Goal: Information Seeking & Learning: Learn about a topic

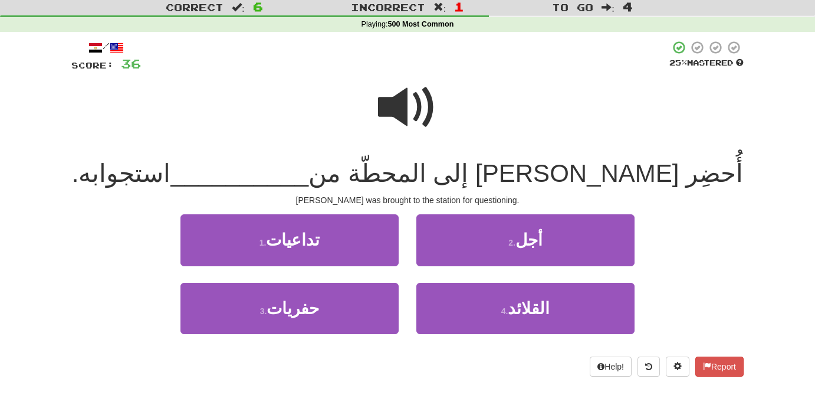
scroll to position [32, 0]
click at [409, 109] on span at bounding box center [407, 107] width 59 height 59
click at [402, 103] on span at bounding box center [407, 107] width 59 height 59
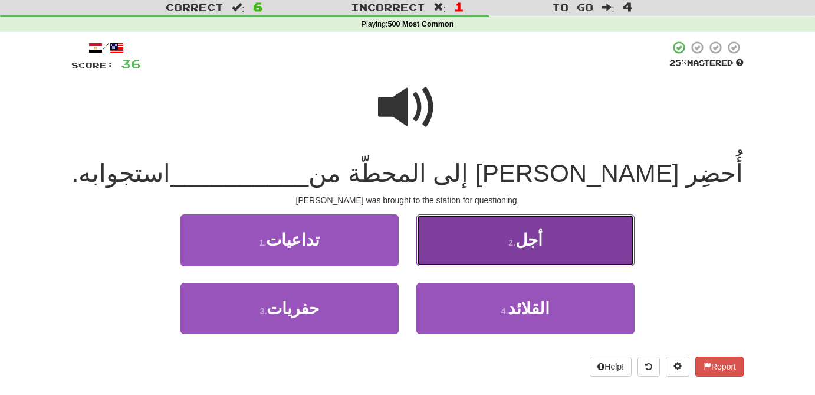
click at [516, 245] on small "2 ." at bounding box center [512, 242] width 7 height 9
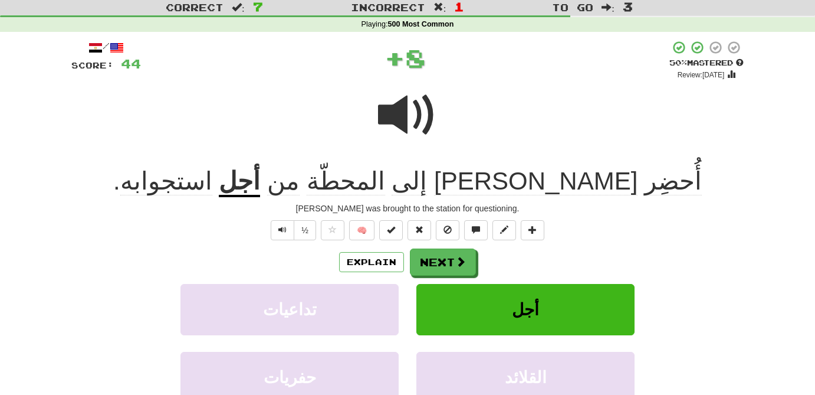
click at [260, 186] on u "أجل" at bounding box center [239, 182] width 41 height 30
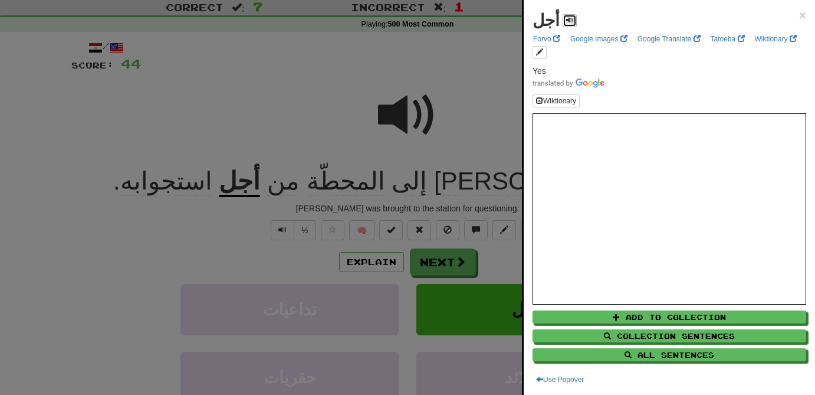
click at [566, 21] on span at bounding box center [569, 20] width 7 height 7
click at [454, 102] on div at bounding box center [407, 197] width 815 height 395
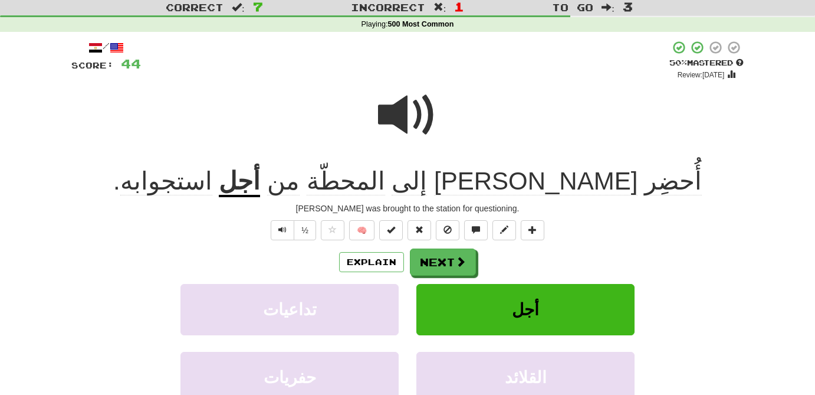
click at [212, 187] on span "استجوابه" at bounding box center [166, 181] width 92 height 28
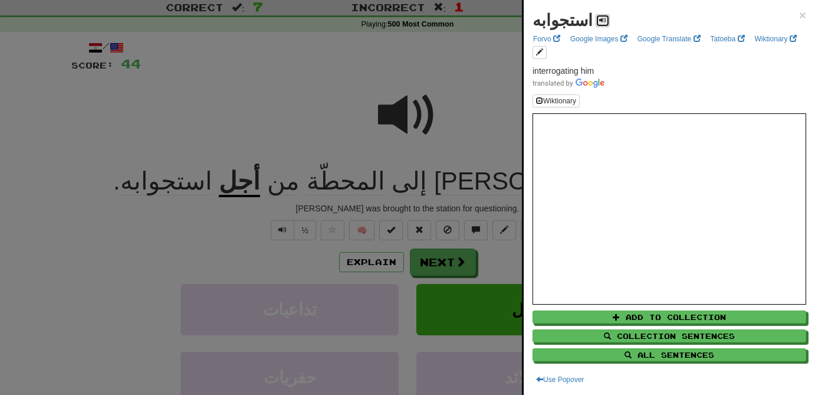
click at [599, 19] on span at bounding box center [602, 20] width 7 height 7
click at [417, 182] on div at bounding box center [407, 197] width 815 height 395
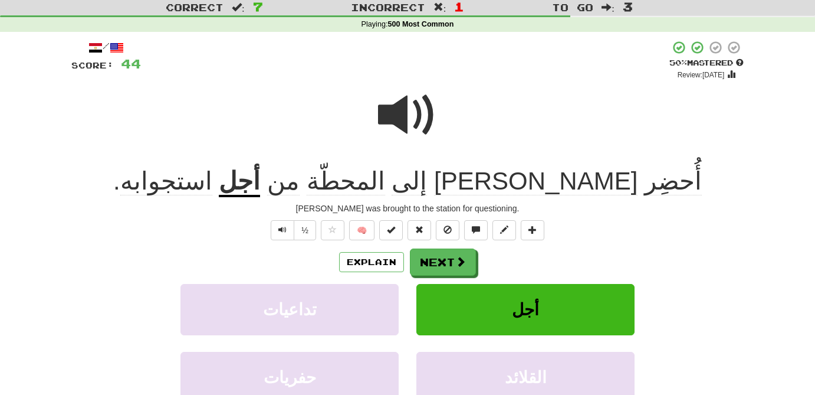
click at [300, 186] on span "من" at bounding box center [283, 181] width 32 height 28
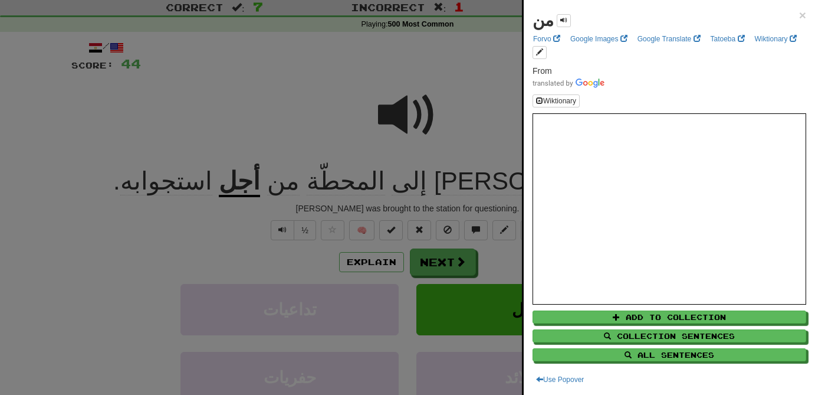
click at [426, 183] on div at bounding box center [407, 197] width 815 height 395
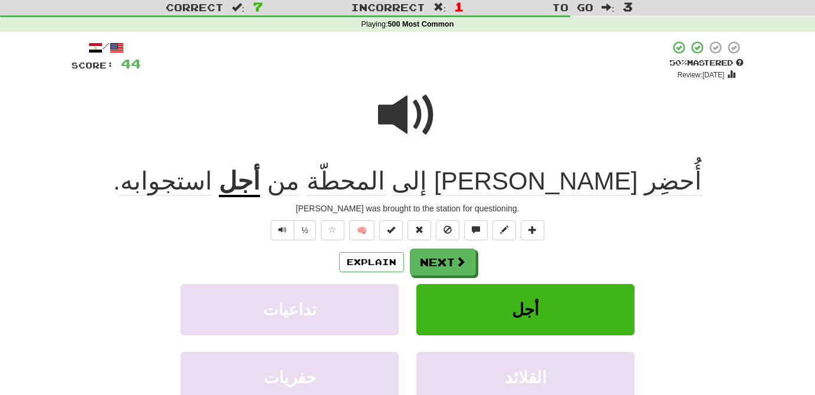
click at [385, 183] on span "المحطّة" at bounding box center [346, 181] width 78 height 28
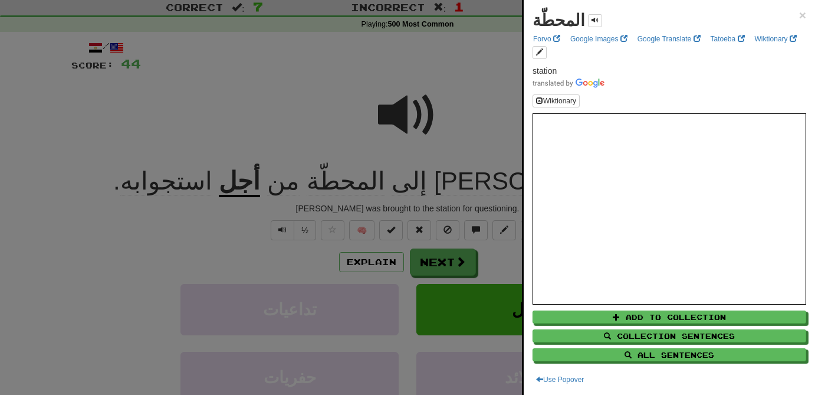
click at [506, 45] on div at bounding box center [407, 197] width 815 height 395
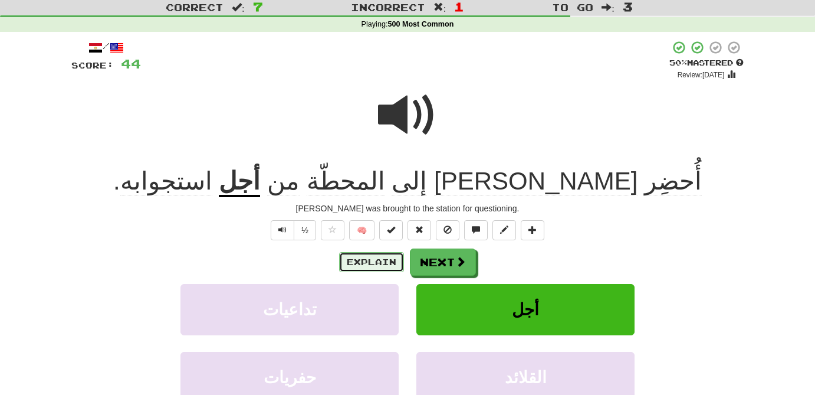
click at [377, 265] on button "Explain" at bounding box center [371, 262] width 65 height 20
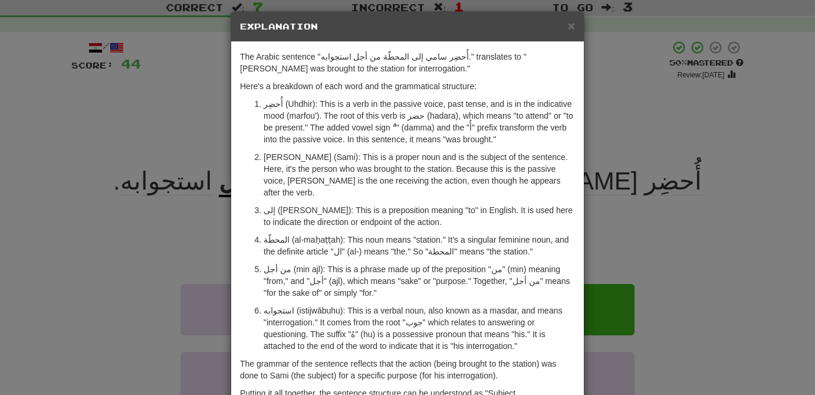
scroll to position [9, 0]
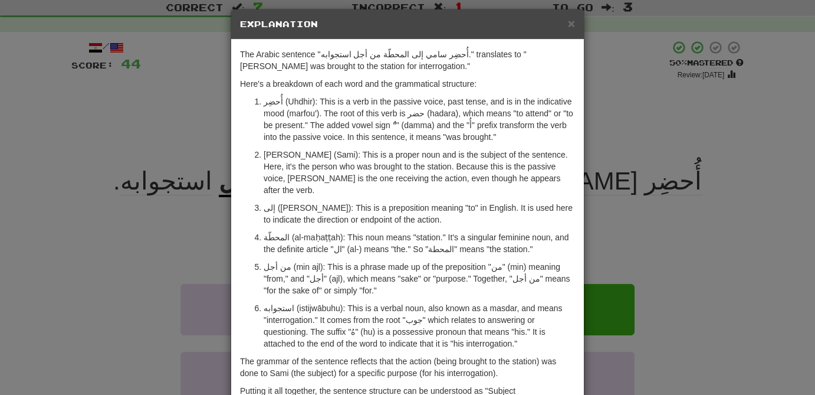
click at [172, 230] on div "× Explanation The Arabic sentence "أُحضِر سامي إلى المحطّة من أجل استجوابه." tr…" at bounding box center [407, 197] width 815 height 395
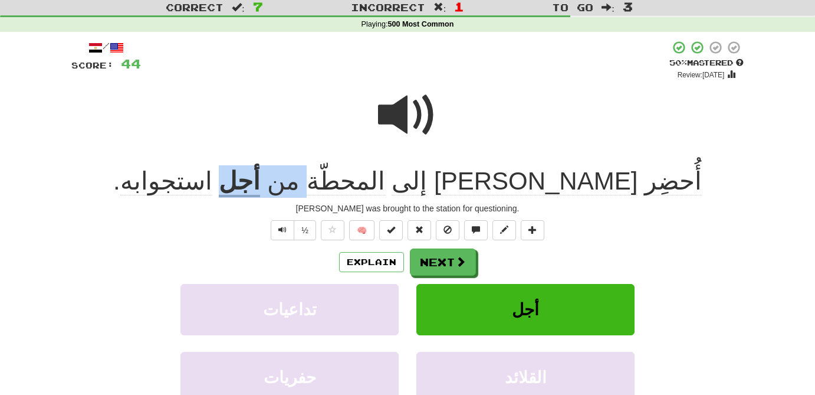
drag, startPoint x: 381, startPoint y: 186, endPoint x: 320, endPoint y: 179, distance: 61.2
click at [320, 179] on div "أُحضِر [PERSON_NAME] إلى المحطّة من أجل استجوابه ." at bounding box center [407, 181] width 673 height 32
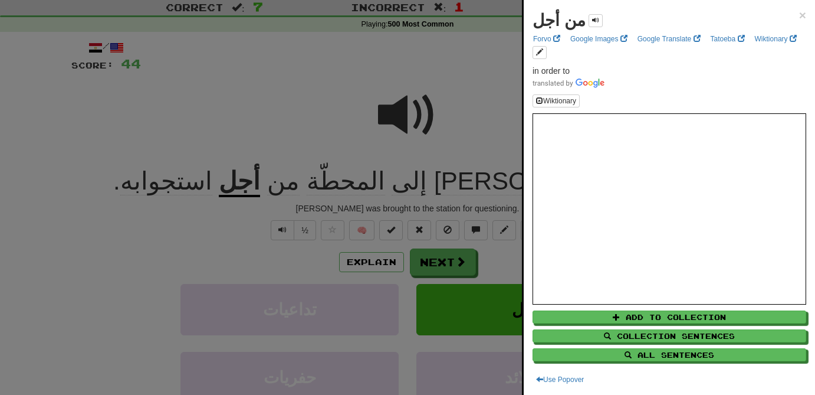
click at [402, 122] on div at bounding box center [407, 197] width 815 height 395
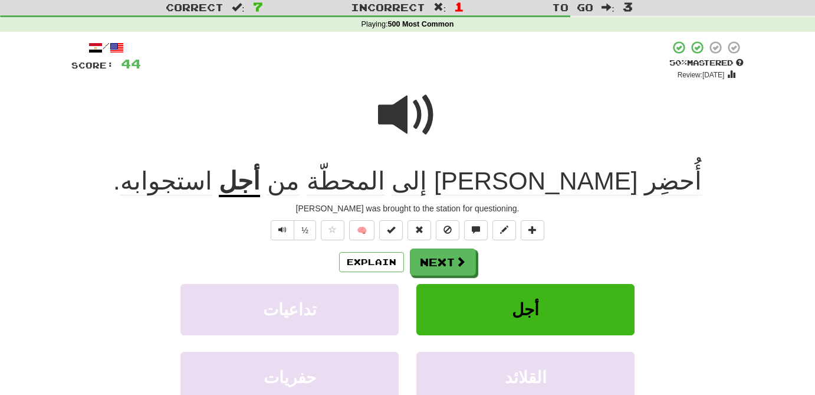
click at [402, 122] on span at bounding box center [407, 115] width 59 height 59
click at [454, 264] on button "Next" at bounding box center [444, 262] width 66 height 27
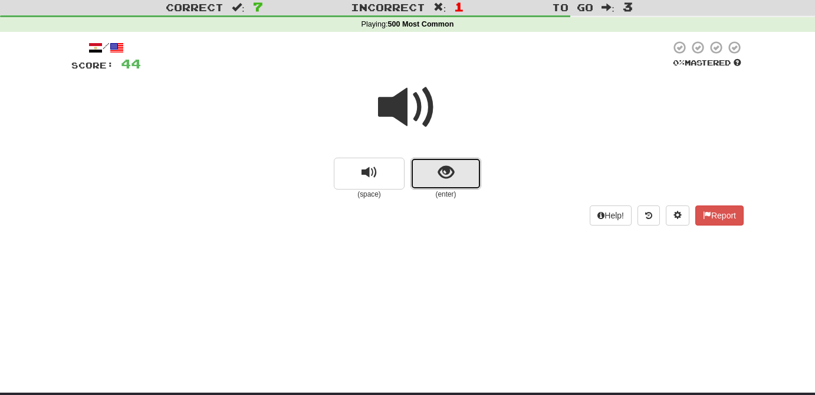
click at [442, 172] on span "show sentence" at bounding box center [446, 173] width 16 height 16
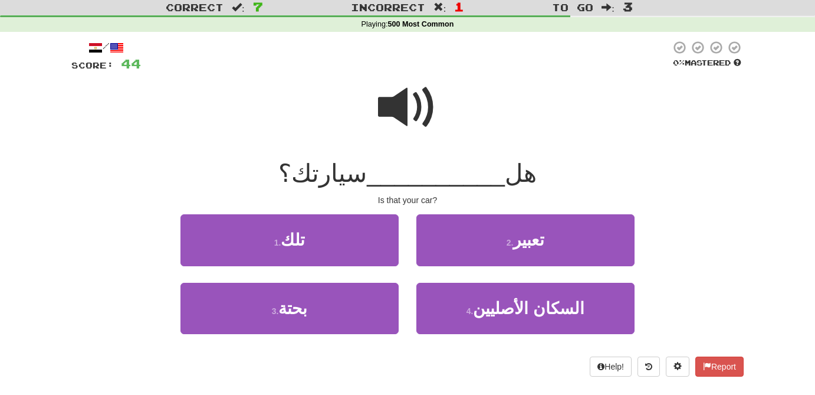
click at [403, 111] on span at bounding box center [407, 107] width 59 height 59
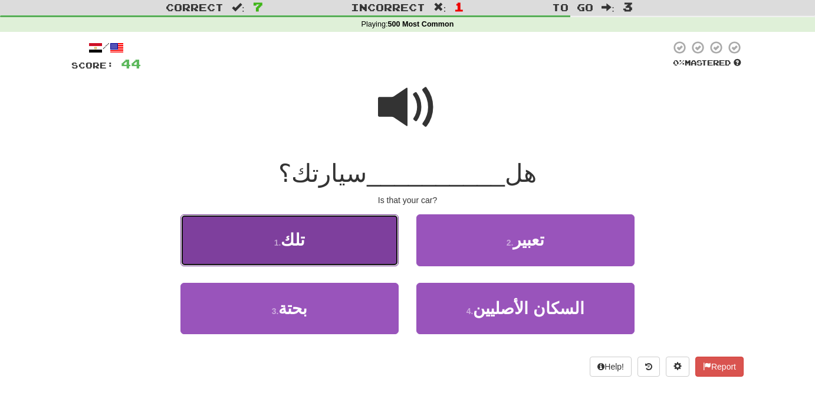
click at [313, 245] on button "1 . تلك" at bounding box center [290, 239] width 218 height 51
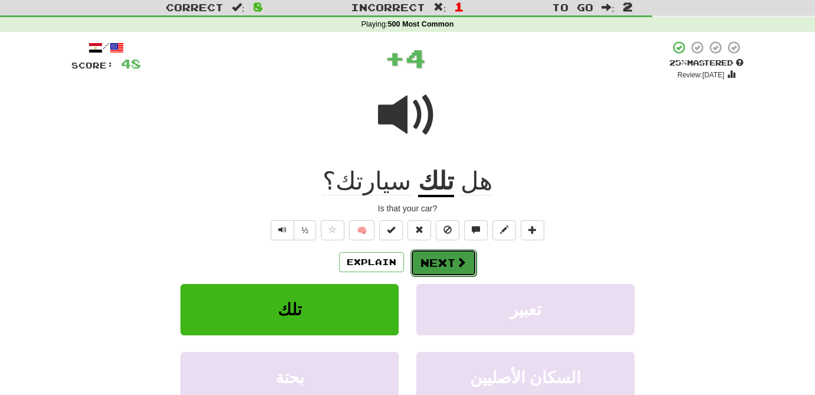
click at [452, 263] on button "Next" at bounding box center [444, 262] width 66 height 27
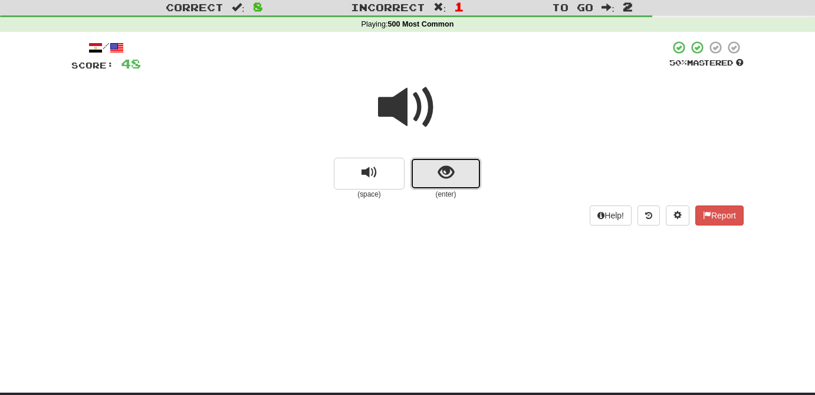
click at [445, 183] on button "show sentence" at bounding box center [446, 174] width 71 height 32
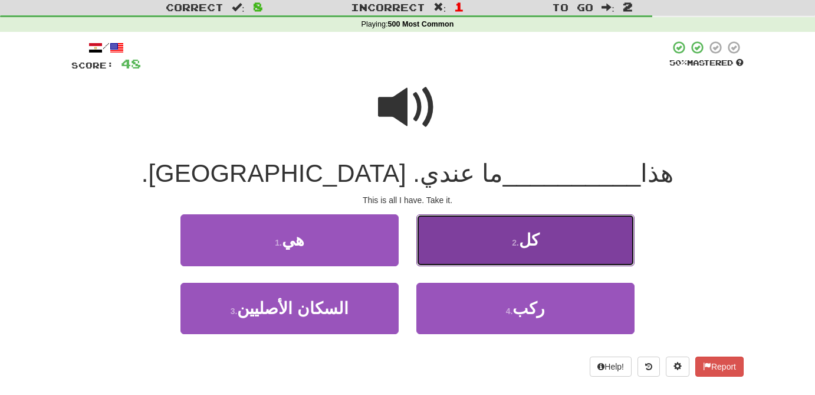
click at [539, 250] on button "2 . كل" at bounding box center [525, 239] width 218 height 51
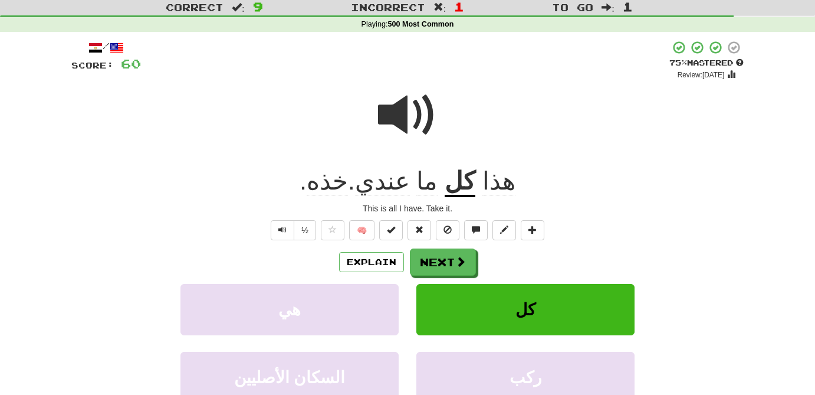
click at [402, 129] on span at bounding box center [407, 115] width 59 height 59
click at [393, 105] on span at bounding box center [407, 115] width 59 height 59
click at [450, 264] on button "Next" at bounding box center [444, 262] width 66 height 27
